Goal: Task Accomplishment & Management: Manage account settings

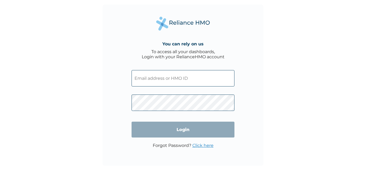
click at [135, 78] on input "text" at bounding box center [183, 78] width 103 height 16
type input "[EMAIL_ADDRESS][DOMAIN_NAME]"
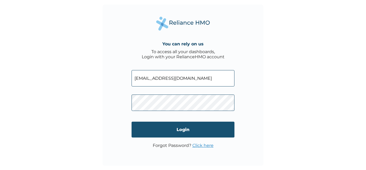
click at [181, 128] on input "Login" at bounding box center [183, 129] width 103 height 16
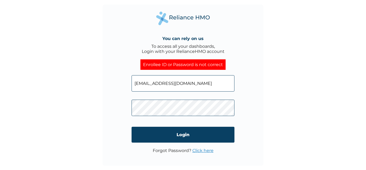
click at [200, 151] on link "Click here" at bounding box center [202, 150] width 21 height 5
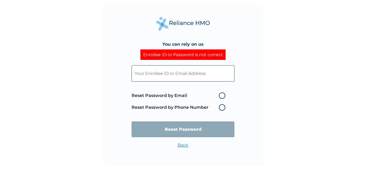
click at [222, 97] on label "Reset Password by Email" at bounding box center [180, 95] width 96 height 6
click at [220, 97] on input "Reset Password by Email" at bounding box center [215, 95] width 9 height 9
radio input "true"
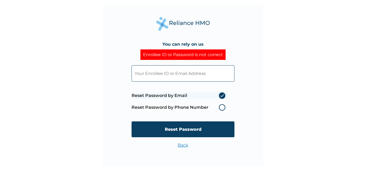
click at [140, 73] on input "text" at bounding box center [183, 73] width 103 height 16
type input "blessynoma@gmail.com"
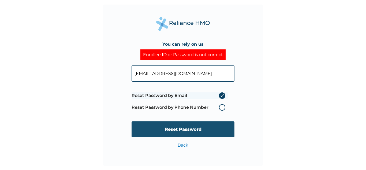
click at [181, 129] on input "Reset Password" at bounding box center [183, 129] width 103 height 16
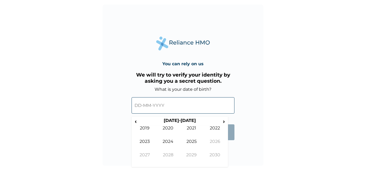
click at [136, 106] on input "text" at bounding box center [183, 105] width 103 height 16
click at [136, 121] on span "‹" at bounding box center [136, 121] width 6 height 7
click at [146, 141] on td "1993" at bounding box center [145, 145] width 24 height 13
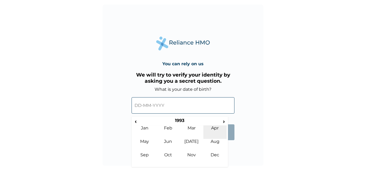
click at [217, 128] on td "Apr" at bounding box center [215, 131] width 24 height 13
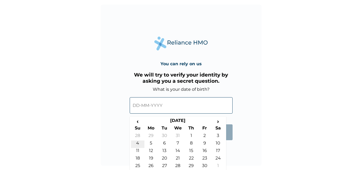
click at [138, 144] on td "4" at bounding box center [137, 144] width 13 height 8
type input "04-04-1993"
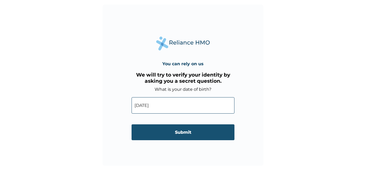
click at [184, 132] on input "Submit" at bounding box center [183, 132] width 103 height 16
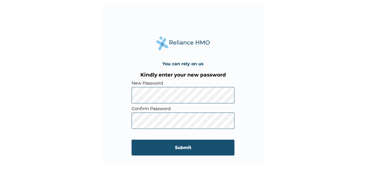
click at [185, 149] on input "Submit" at bounding box center [183, 147] width 103 height 16
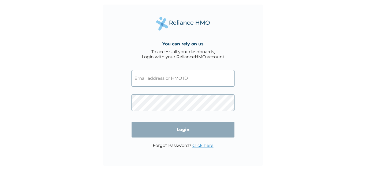
click at [141, 79] on input "text" at bounding box center [183, 78] width 103 height 16
type input "blessynoma@gmail.com"
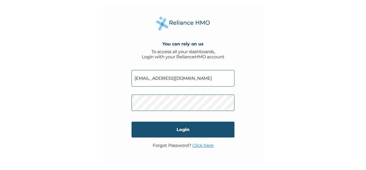
click at [183, 130] on input "Login" at bounding box center [183, 129] width 103 height 16
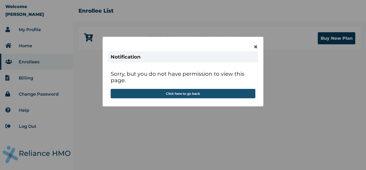
click at [184, 94] on button "Click here to go back" at bounding box center [183, 93] width 145 height 9
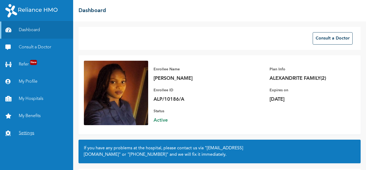
click at [27, 131] on link "Settings" at bounding box center [36, 132] width 73 height 17
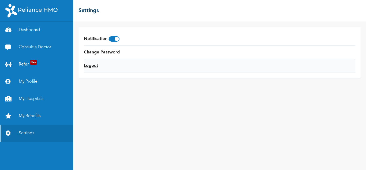
click at [95, 65] on link "Logout" at bounding box center [91, 65] width 14 height 6
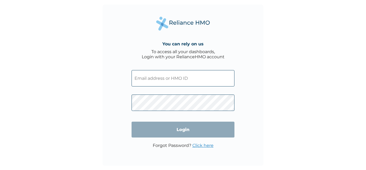
click at [140, 79] on input "text" at bounding box center [183, 78] width 103 height 16
type input "O"
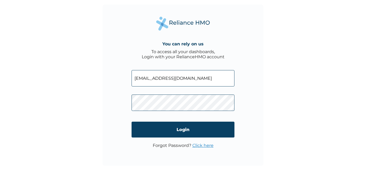
type input "[EMAIL_ADDRESS][DOMAIN_NAME]"
click at [197, 146] on link "Click here" at bounding box center [202, 145] width 21 height 5
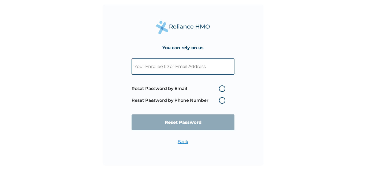
click at [136, 65] on input "text" at bounding box center [183, 66] width 103 height 16
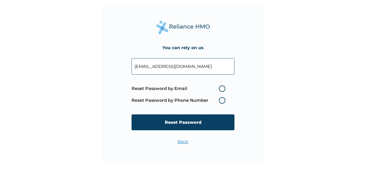
type input "[EMAIL_ADDRESS][DOMAIN_NAME]"
click at [221, 88] on label "Reset Password by Email" at bounding box center [180, 88] width 96 height 6
click at [220, 88] on input "Reset Password by Email" at bounding box center [215, 88] width 9 height 9
radio input "true"
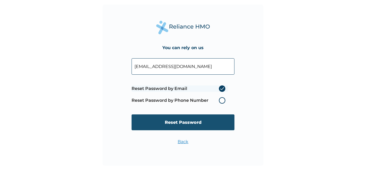
click at [187, 124] on input "Reset Password" at bounding box center [183, 122] width 103 height 16
